Goal: Task Accomplishment & Management: Manage account settings

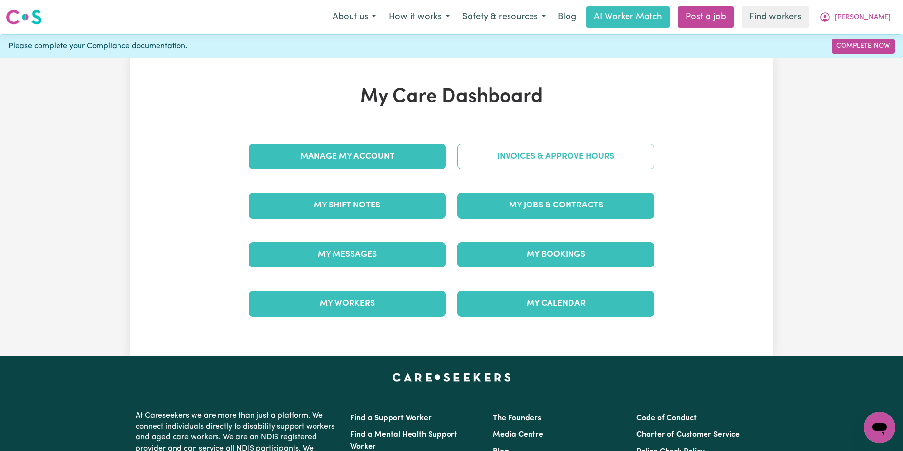
click at [481, 152] on link "Invoices & Approve Hours" at bounding box center [555, 156] width 197 height 25
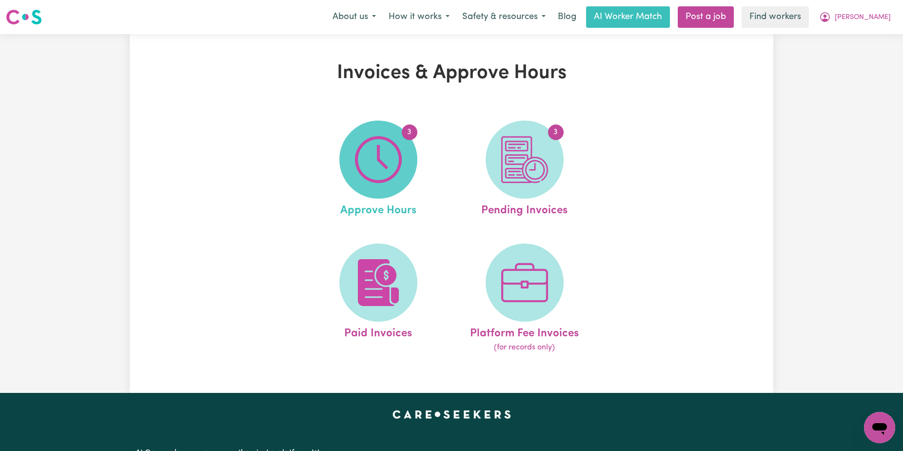
click at [412, 147] on span "3" at bounding box center [378, 159] width 78 height 78
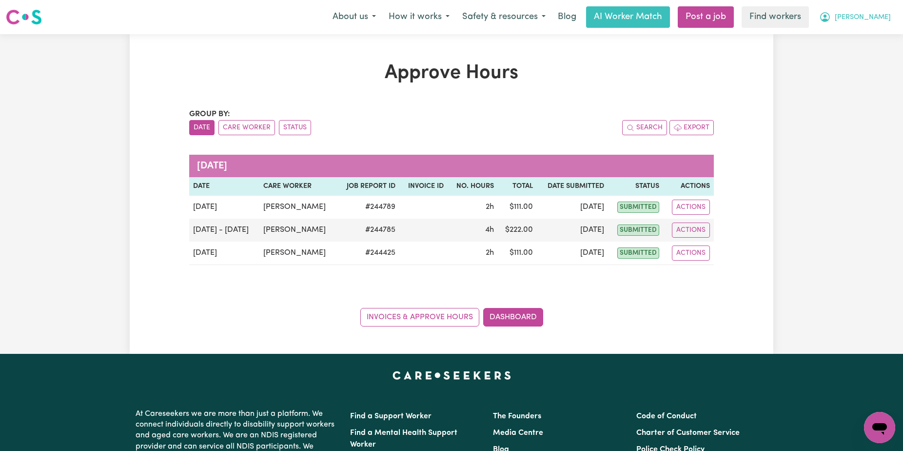
click at [871, 21] on span "[PERSON_NAME]" at bounding box center [863, 17] width 56 height 11
click at [871, 53] on link "Logout" at bounding box center [858, 56] width 77 height 19
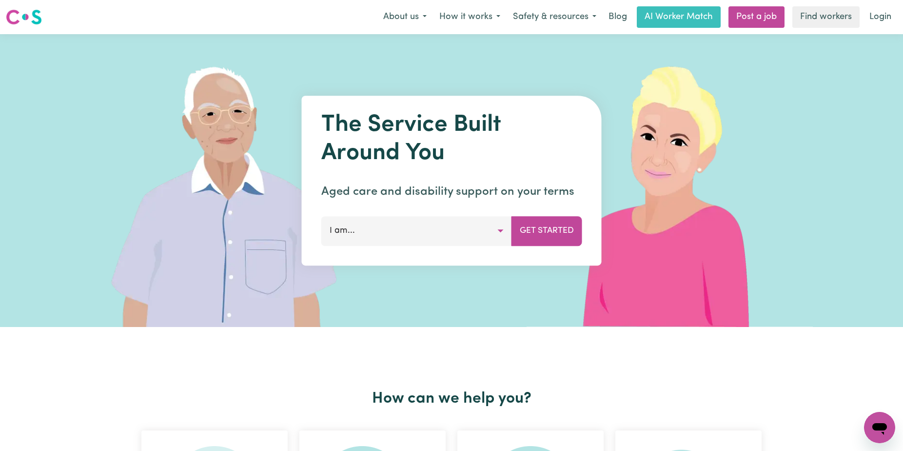
click at [902, 8] on div "Menu About us How it works Safety & resources Blog AI Worker Match Post a job F…" at bounding box center [451, 17] width 903 height 22
click at [891, 11] on link "Login" at bounding box center [880, 16] width 34 height 21
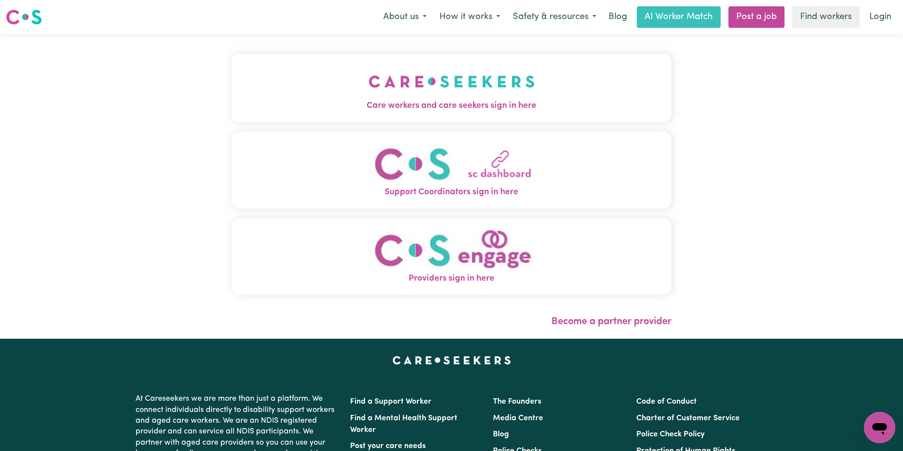
click at [586, 99] on div "Care workers and care seekers sign in here Support Coordinators sign in here Pr…" at bounding box center [451, 186] width 451 height 304
click at [586, 99] on span "Care workers and care seekers sign in here" at bounding box center [452, 105] width 440 height 13
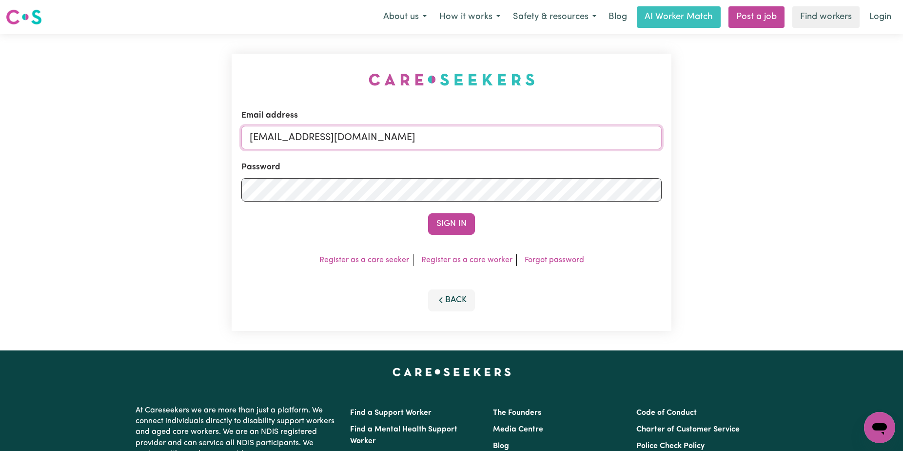
drag, startPoint x: 581, startPoint y: 141, endPoint x: 301, endPoint y: 140, distance: 279.4
click at [301, 140] on input "[EMAIL_ADDRESS][DOMAIN_NAME]" at bounding box center [451, 137] width 420 height 23
paste input "BruceBrownTW"
type input "[EMAIL_ADDRESS][DOMAIN_NAME]"
click at [428, 213] on button "Sign In" at bounding box center [451, 223] width 47 height 21
